Goal: Obtain resource: Download file/media

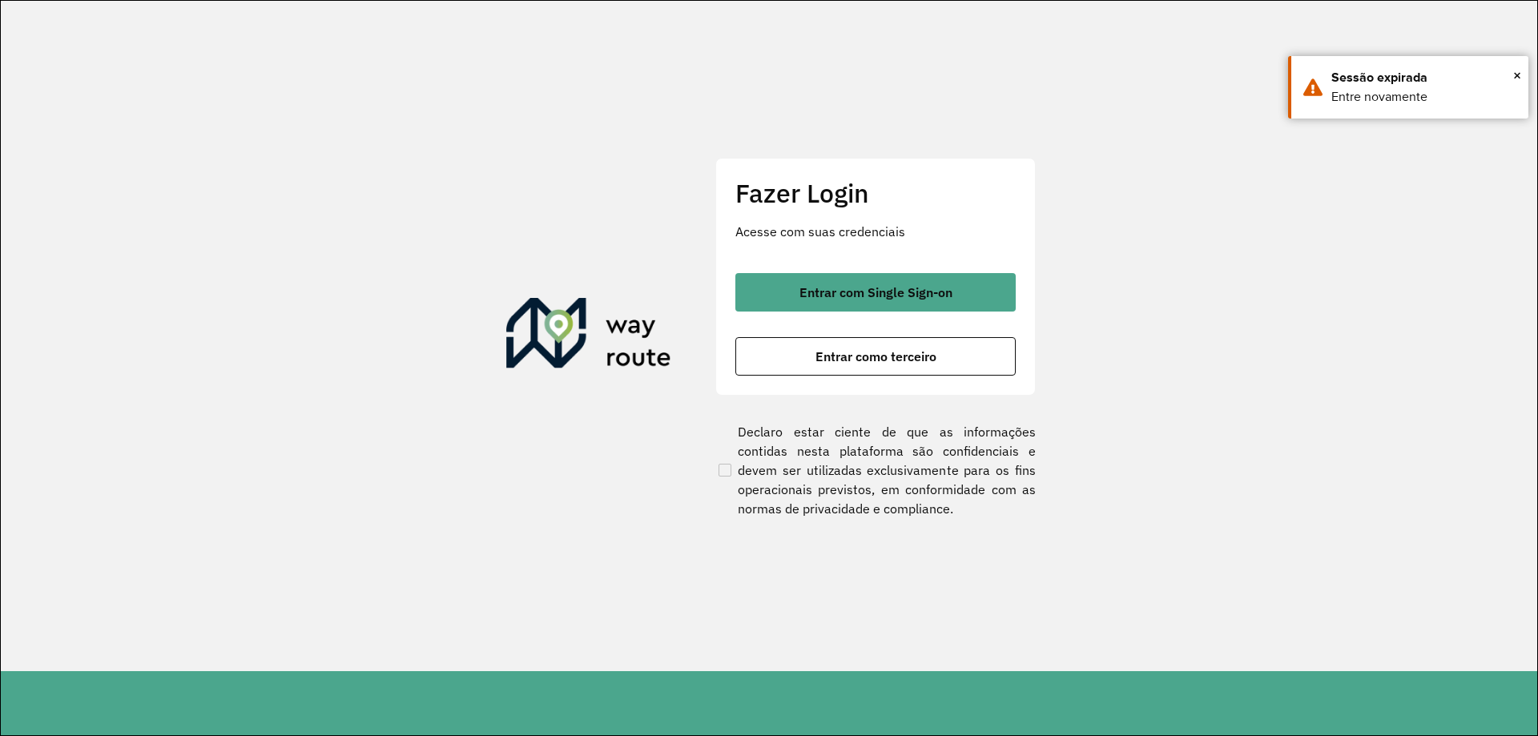
click at [757, 232] on p "Acesse com suas credenciais" at bounding box center [875, 231] width 280 height 19
click at [798, 268] on div "Fazer Login Acesse com suas credenciais Entrar com Single Sign-on Entrar como t…" at bounding box center [875, 276] width 320 height 237
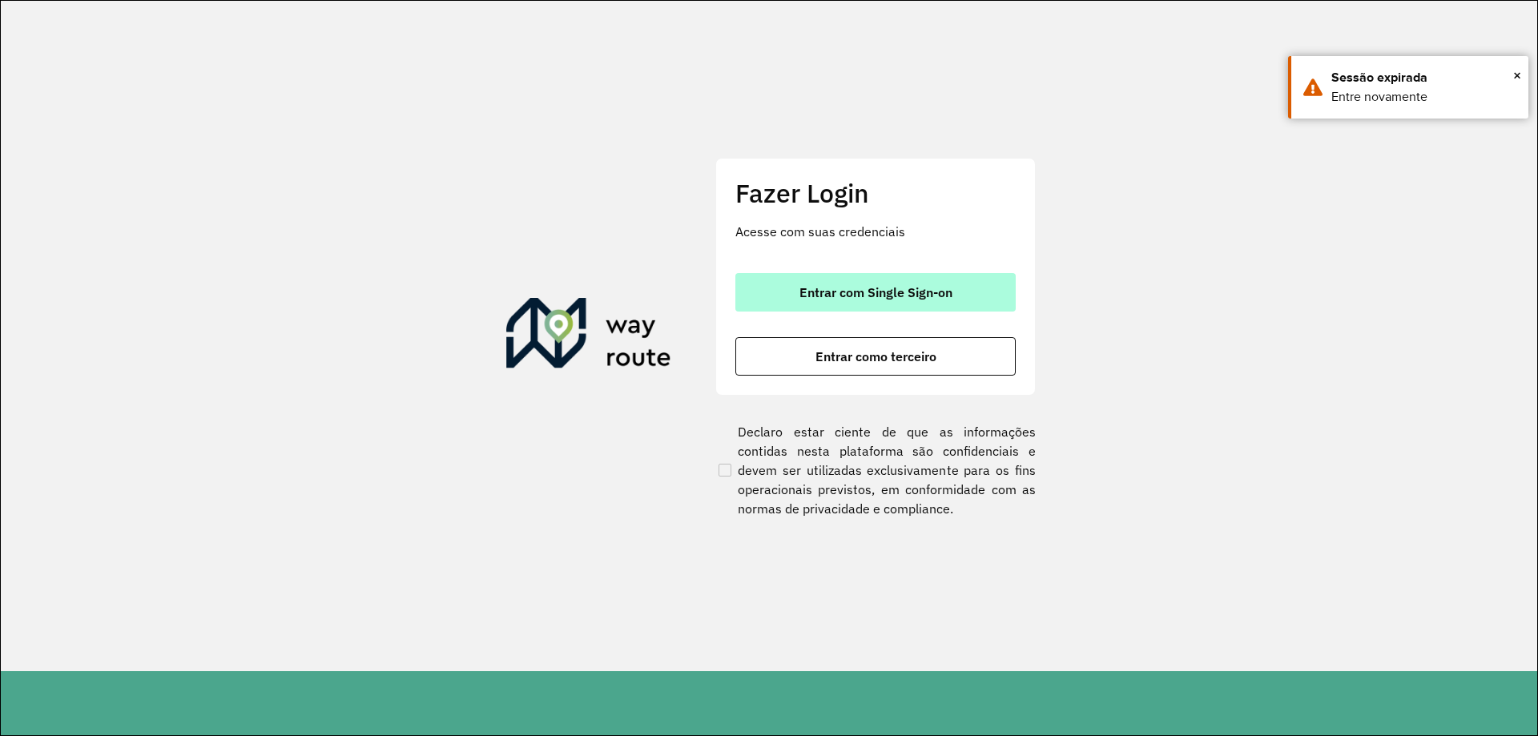
click at [817, 286] on span "Entrar com Single Sign-on" at bounding box center [875, 292] width 153 height 13
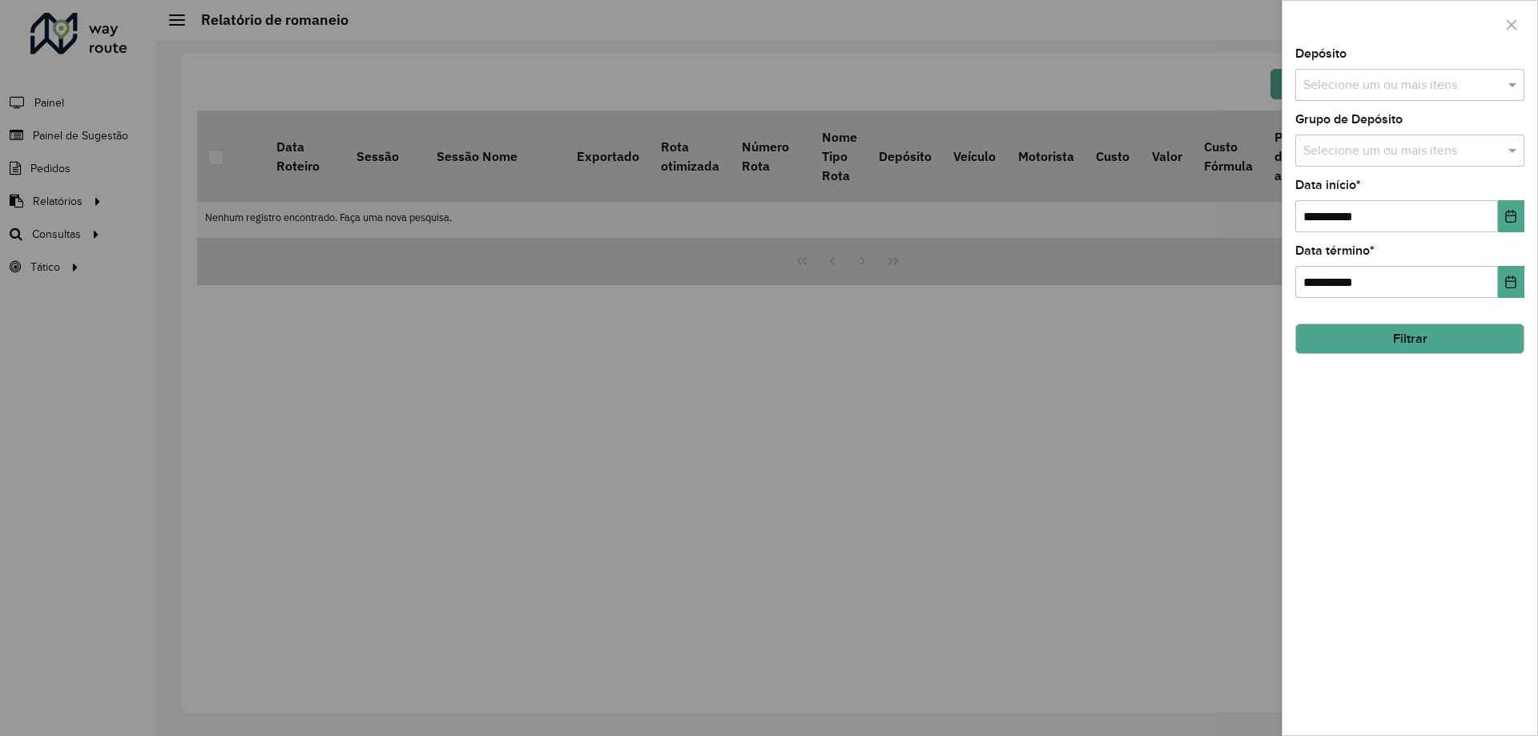
click at [1394, 81] on input "text" at bounding box center [1401, 85] width 205 height 19
click at [1363, 191] on div "CDD [GEOGRAPHIC_DATA]" at bounding box center [1409, 192] width 227 height 27
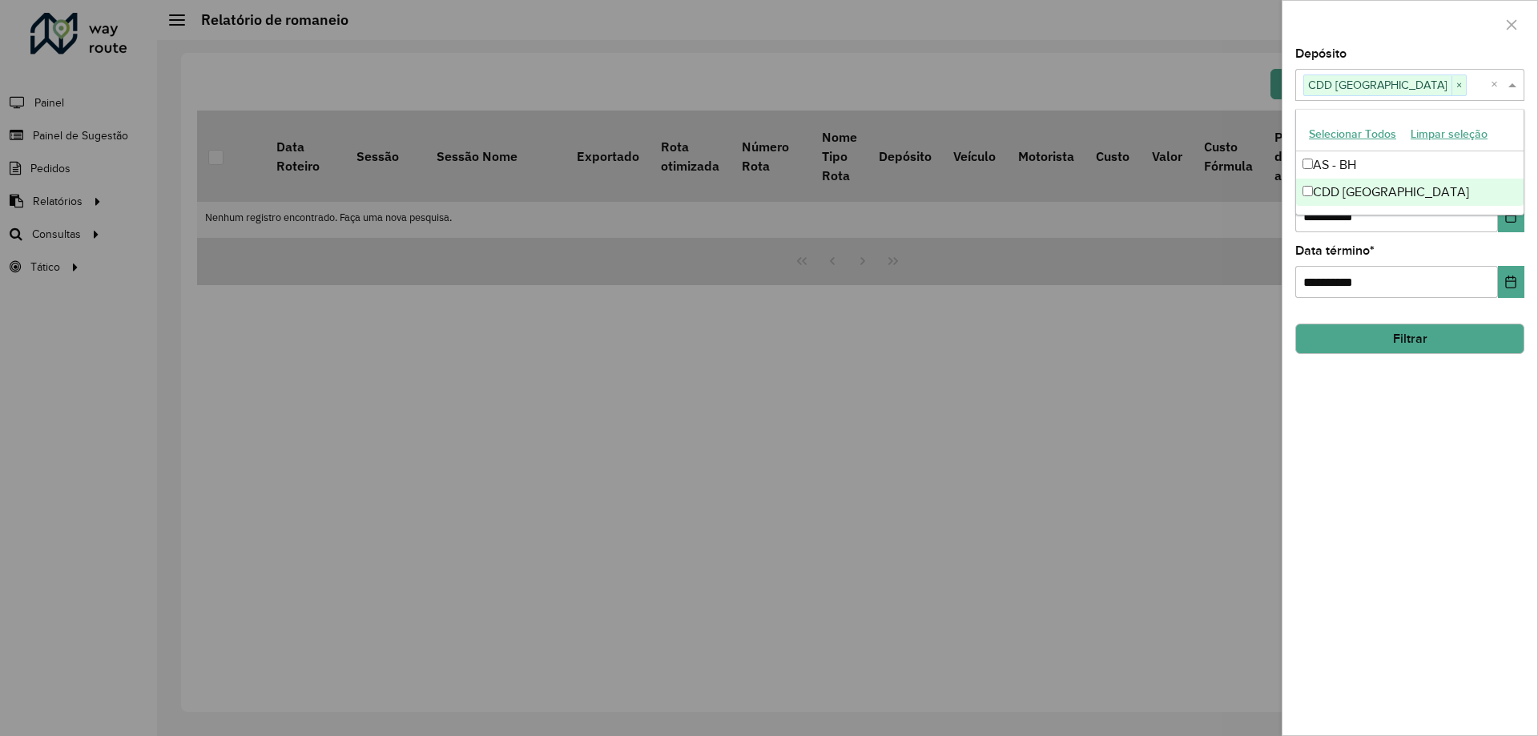
click at [1064, 567] on div at bounding box center [769, 368] width 1538 height 736
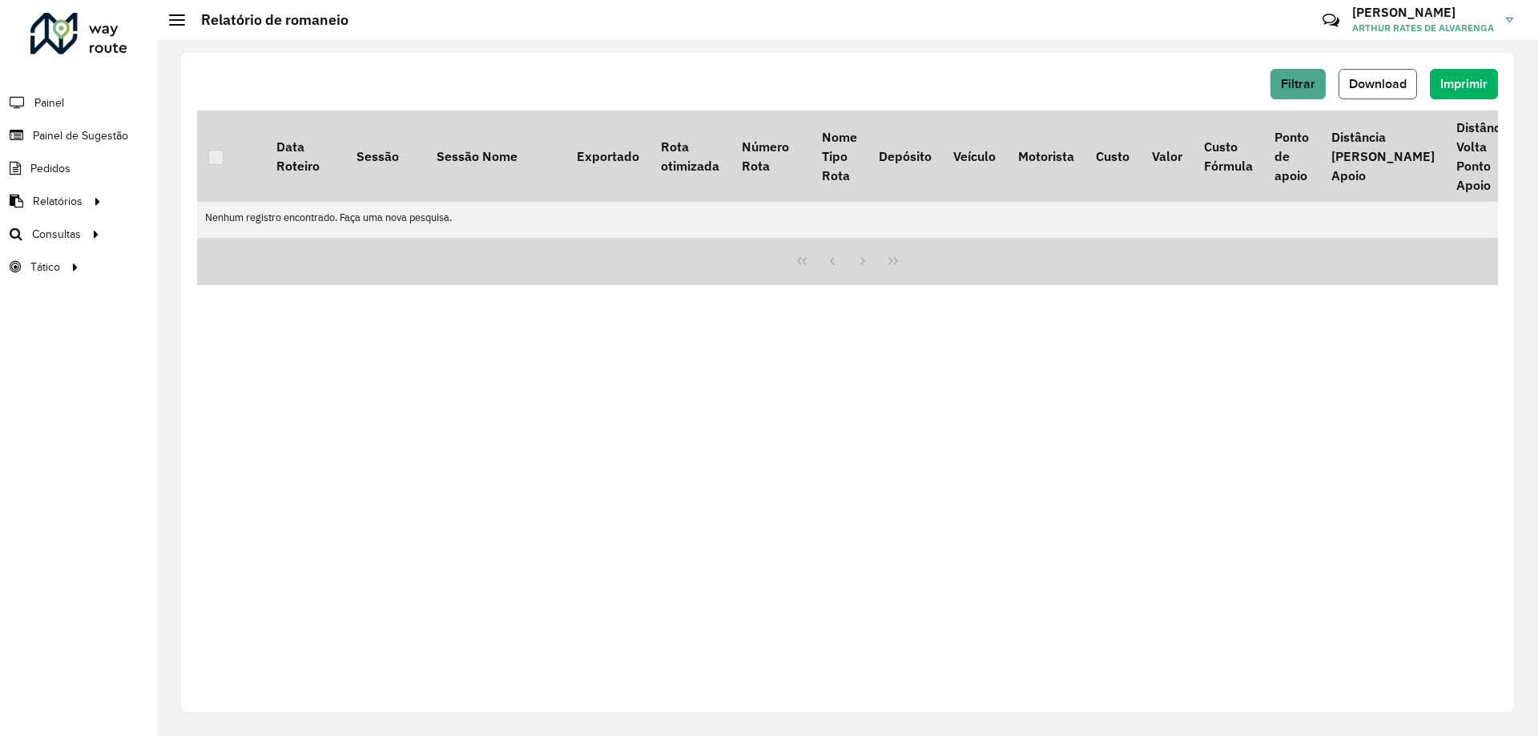
click at [1371, 90] on span "Download" at bounding box center [1378, 84] width 58 height 14
click at [1373, 81] on span "Download" at bounding box center [1378, 84] width 58 height 14
click at [1270, 80] on div "Filtrar Download Imprimir" at bounding box center [847, 84] width 1301 height 30
click at [1279, 79] on button "Filtrar" at bounding box center [1297, 84] width 55 height 30
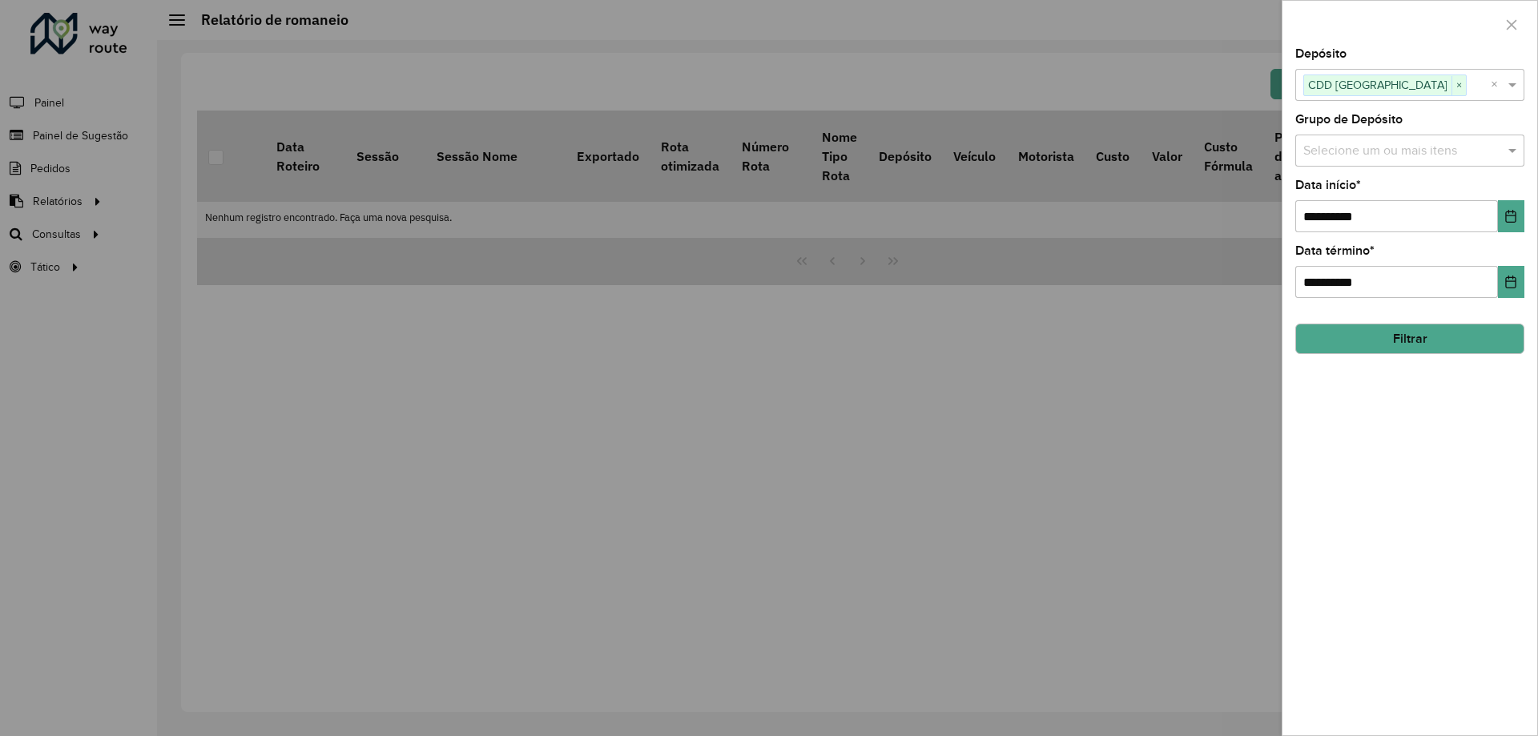
click at [1342, 364] on div "**********" at bounding box center [1409, 391] width 255 height 687
click at [1380, 338] on button "Filtrar" at bounding box center [1409, 339] width 229 height 30
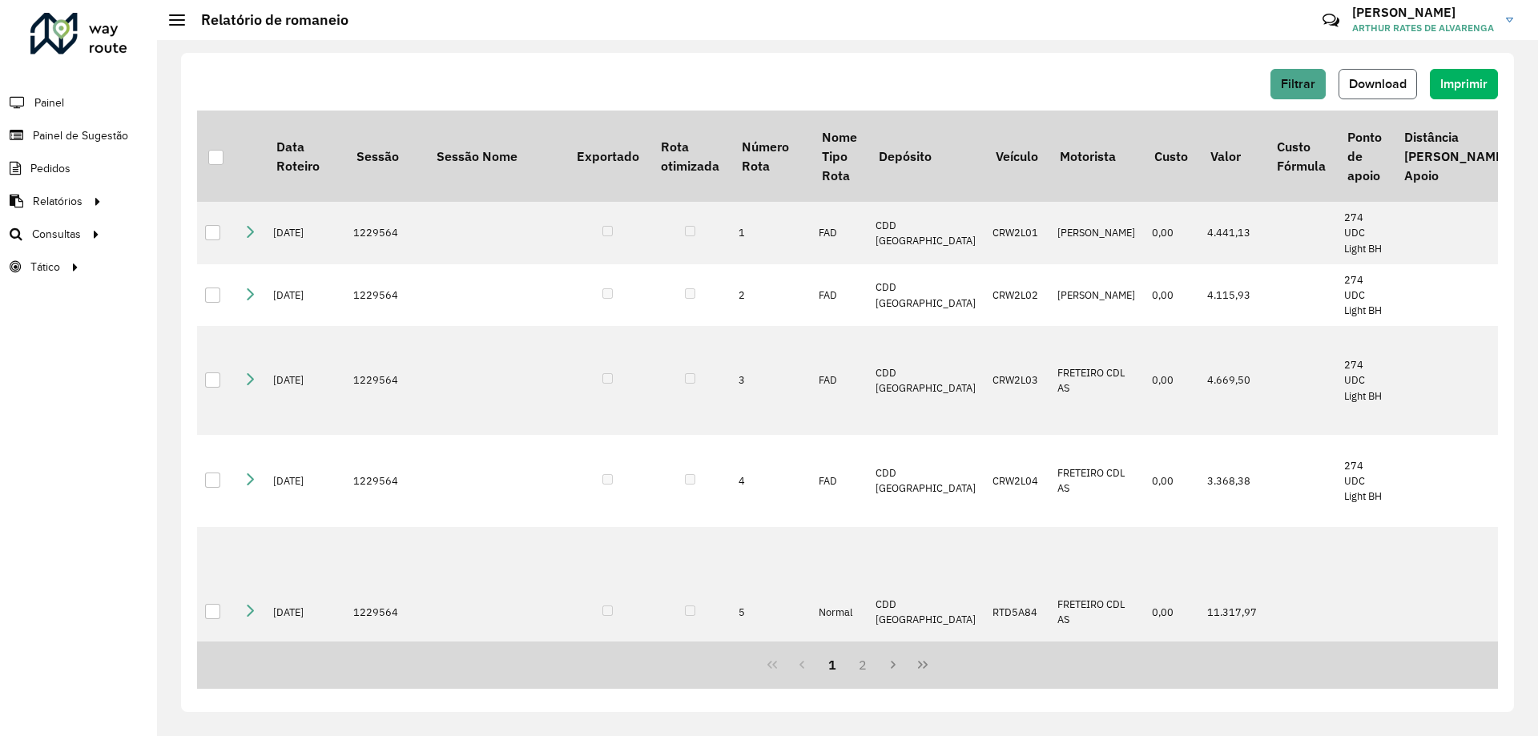
click at [1355, 79] on span "Download" at bounding box center [1378, 84] width 58 height 14
